Goal: Navigation & Orientation: Understand site structure

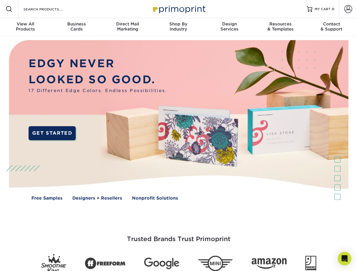
click at [178, 136] on img at bounding box center [178, 124] width 353 height 177
click at [9, 9] on span at bounding box center [9, 9] width 7 height 7
click at [348, 9] on span at bounding box center [348, 9] width 8 height 8
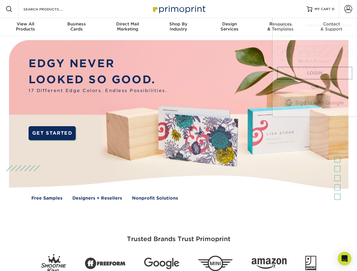
click at [25, 27] on div "View All Products" at bounding box center [25, 26] width 51 height 10
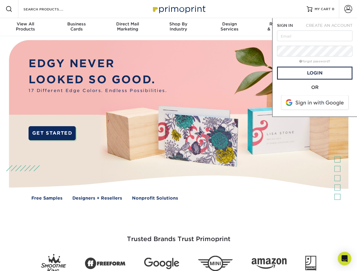
click at [76, 27] on div "Business Cards" at bounding box center [76, 26] width 51 height 10
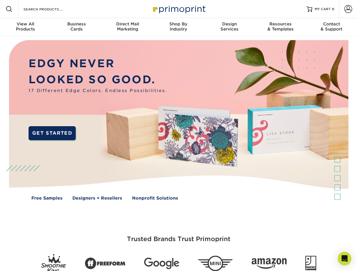
click at [128, 27] on div "Direct Mail Marketing" at bounding box center [127, 26] width 51 height 10
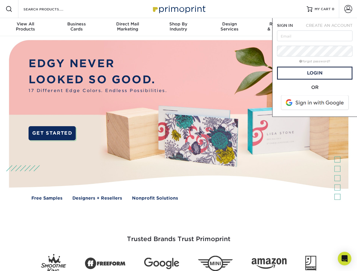
click at [178, 27] on div "Shop By Industry" at bounding box center [178, 26] width 51 height 10
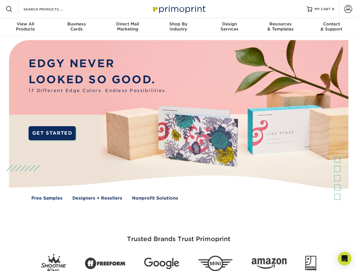
click at [230, 27] on div "Design Services" at bounding box center [229, 26] width 51 height 10
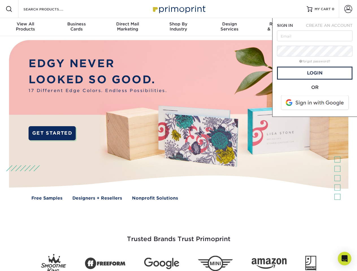
click at [281, 27] on span "SIGN IN" at bounding box center [285, 25] width 16 height 5
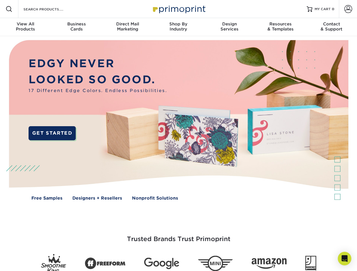
click at [332, 27] on div "Contact & Support" at bounding box center [331, 26] width 51 height 10
